Goal: Check status: Check status

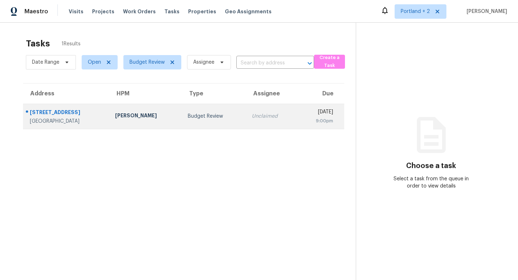
click at [101, 114] on div "[STREET_ADDRESS]" at bounding box center [67, 113] width 74 height 9
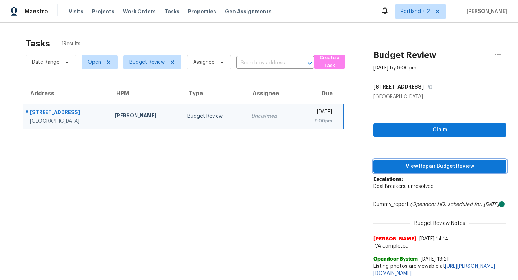
click at [442, 163] on span "View Repair Budget Review" at bounding box center [439, 166] width 121 height 9
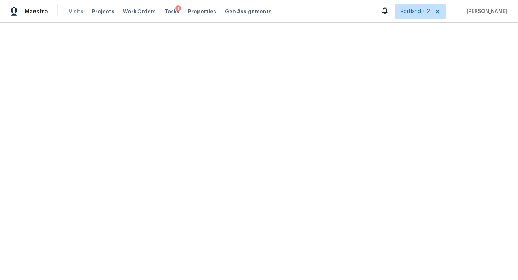
click at [77, 12] on span "Visits" at bounding box center [76, 11] width 15 height 7
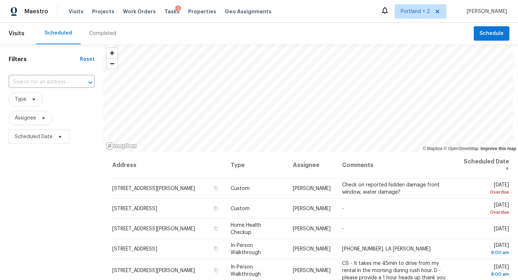
click at [95, 35] on div "Completed" at bounding box center [102, 33] width 27 height 7
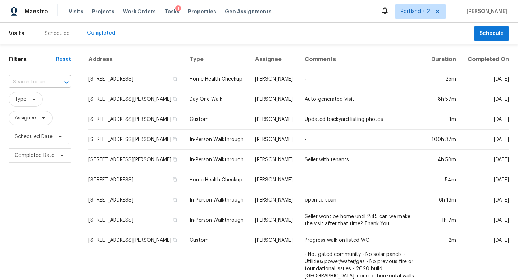
click at [59, 79] on div at bounding box center [61, 82] width 19 height 10
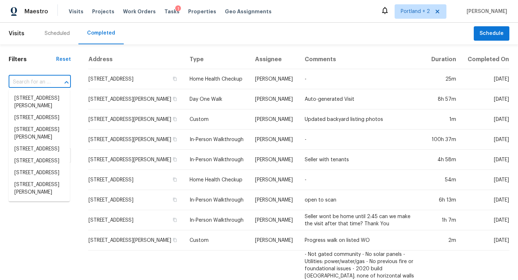
paste input "[STREET_ADDRESS]"
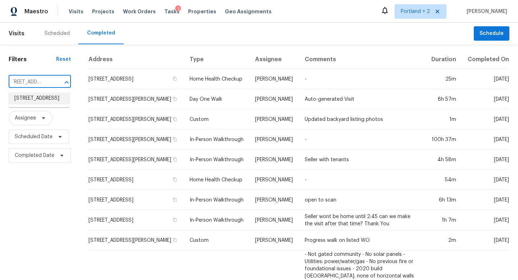
type input "[STREET_ADDRESS]"
click at [33, 84] on input "text" at bounding box center [30, 82] width 42 height 11
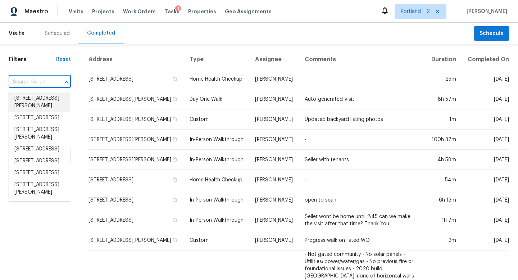
paste input "[STREET_ADDRESS]"
type input "[STREET_ADDRESS]"
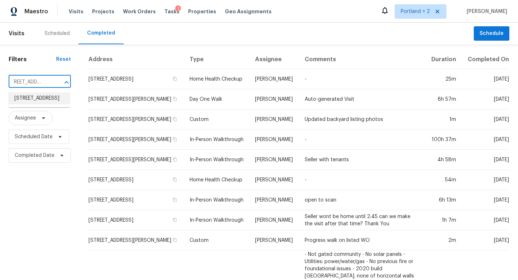
click at [44, 100] on li "[STREET_ADDRESS]" at bounding box center [39, 98] width 61 height 12
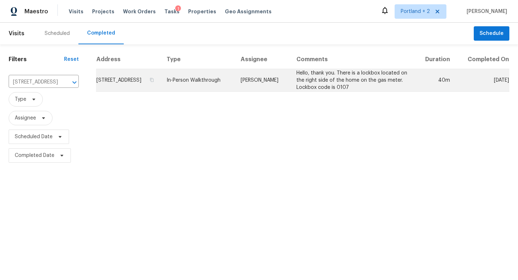
click at [131, 75] on td "[STREET_ADDRESS]" at bounding box center [128, 80] width 65 height 23
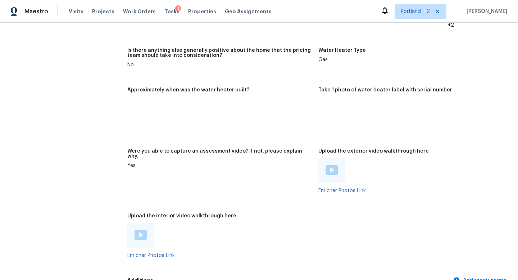
scroll to position [1256, 0]
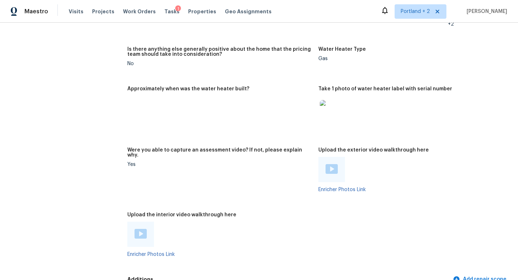
click at [324, 158] on div at bounding box center [331, 169] width 27 height 25
click at [335, 164] on img at bounding box center [331, 169] width 12 height 10
